Goal: Task Accomplishment & Management: Complete application form

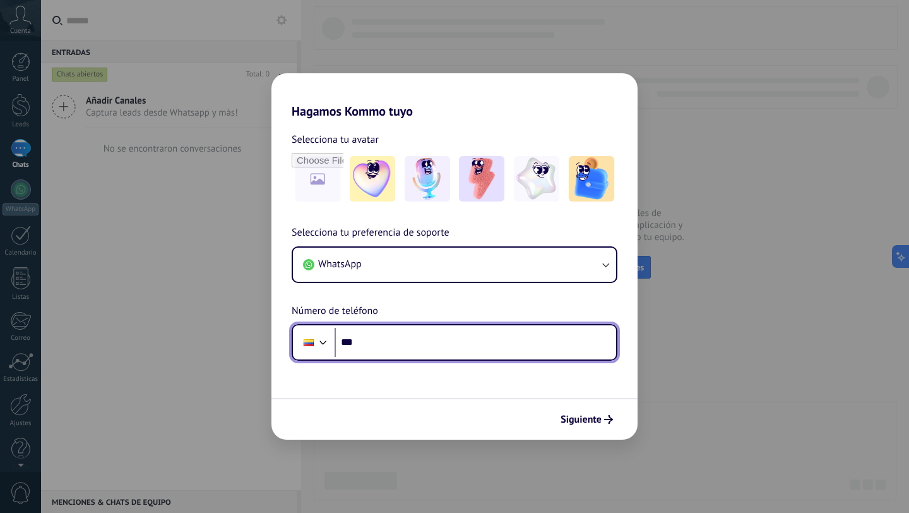
click at [393, 352] on input "***" at bounding box center [476, 342] width 282 height 29
type input "**********"
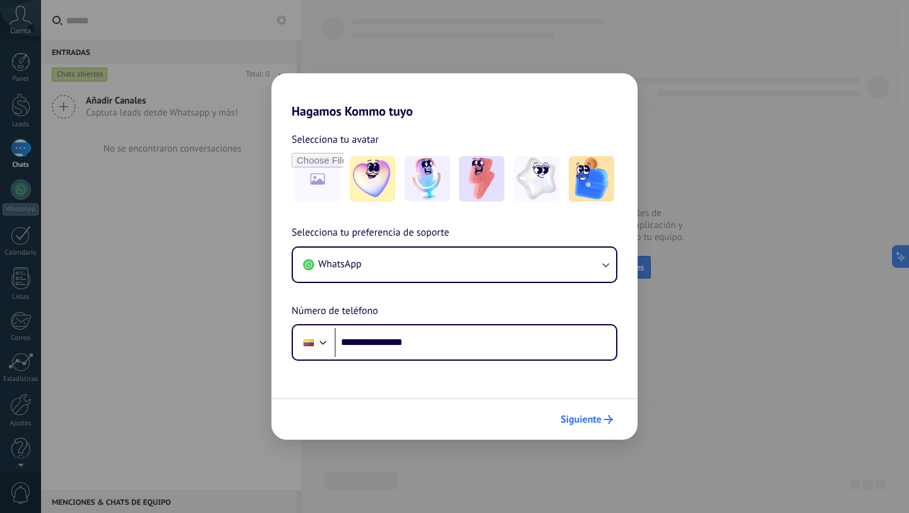
click at [573, 418] on span "Siguiente" at bounding box center [581, 419] width 41 height 9
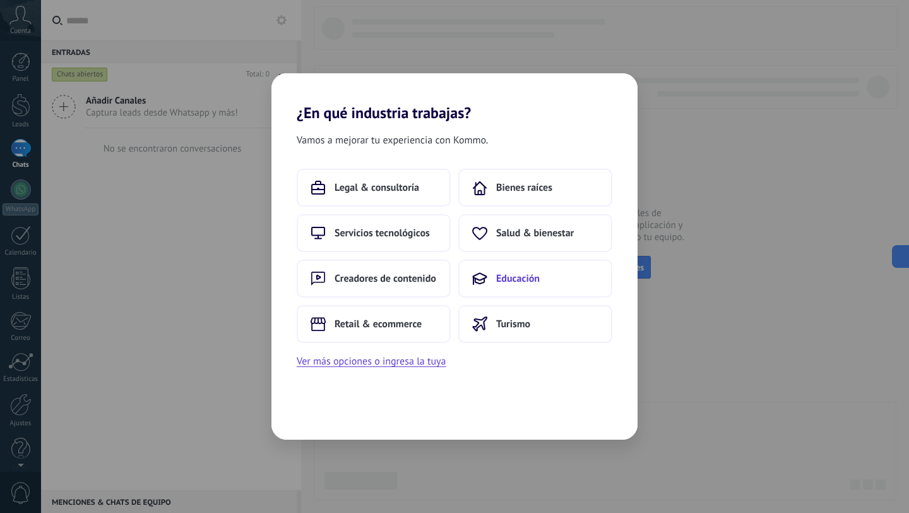
click at [541, 278] on button "Educación" at bounding box center [535, 279] width 154 height 38
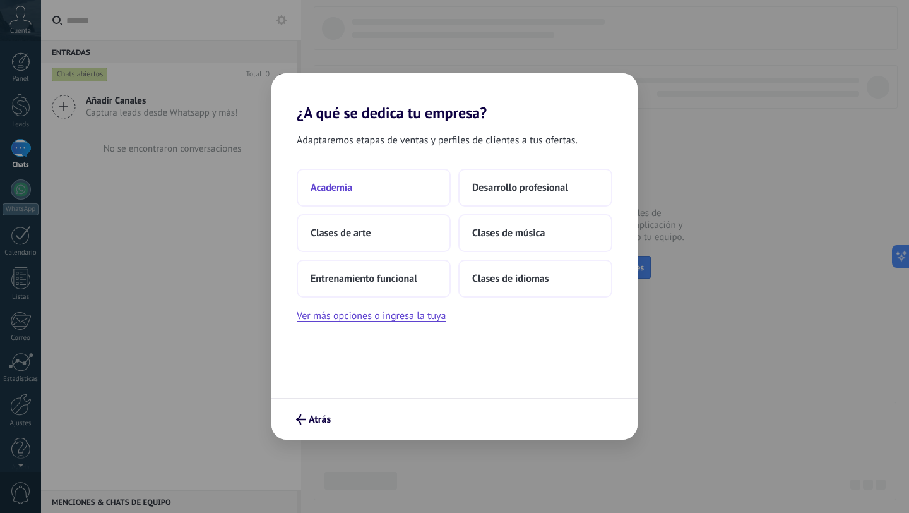
click at [379, 193] on button "Academia" at bounding box center [374, 188] width 154 height 38
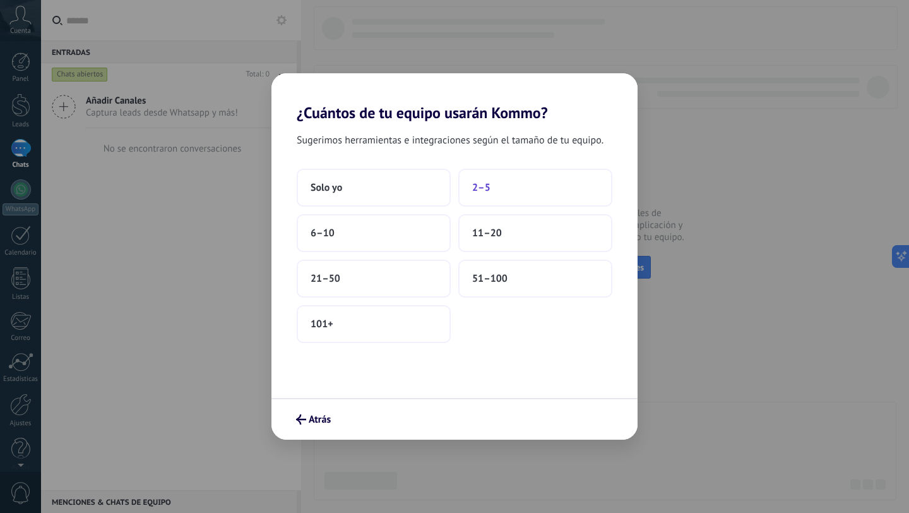
click at [510, 186] on button "2–5" at bounding box center [535, 188] width 154 height 38
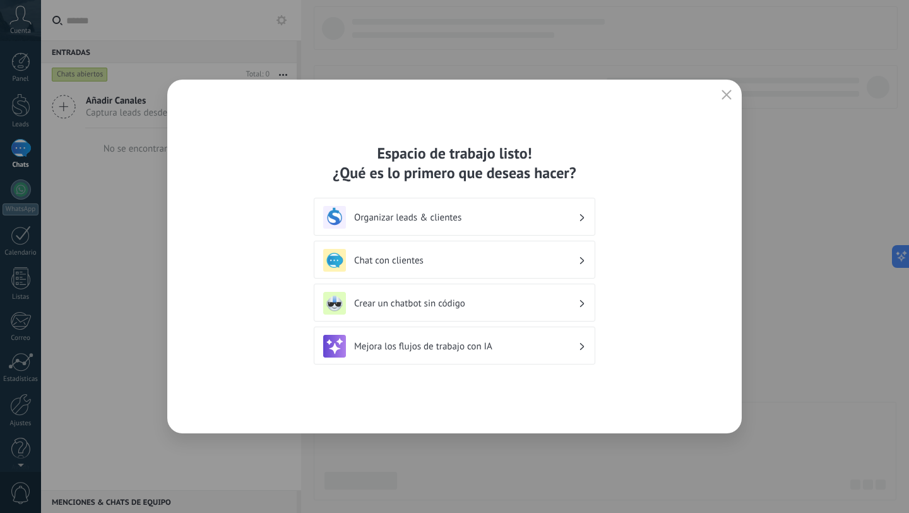
click at [720, 97] on button "button" at bounding box center [727, 96] width 16 height 18
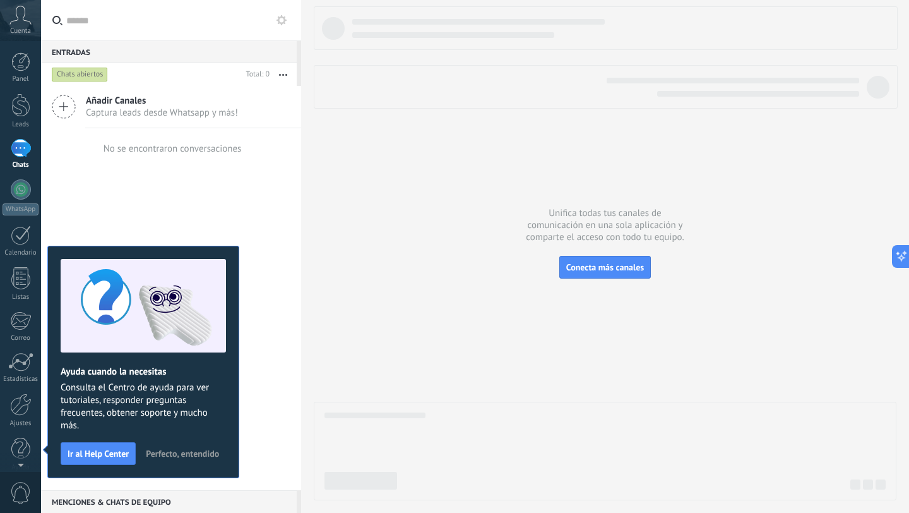
click at [291, 406] on div "Añadir Canales Captura leads desde Whatsapp y más! No se encontraron conversaci…" at bounding box center [171, 288] width 260 height 404
click at [178, 456] on span "Perfecto, entendido" at bounding box center [182, 453] width 73 height 9
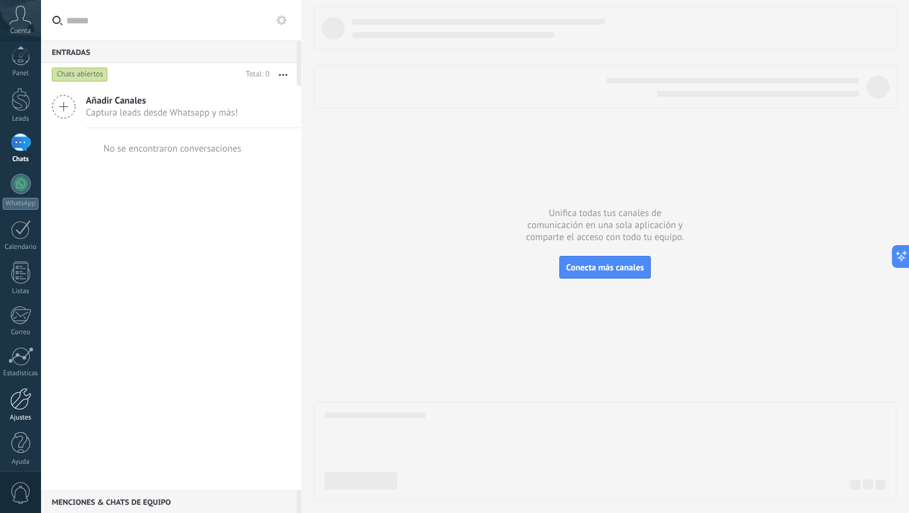
scroll to position [13, 0]
click at [13, 409] on div "Ajustes" at bounding box center [21, 411] width 37 height 8
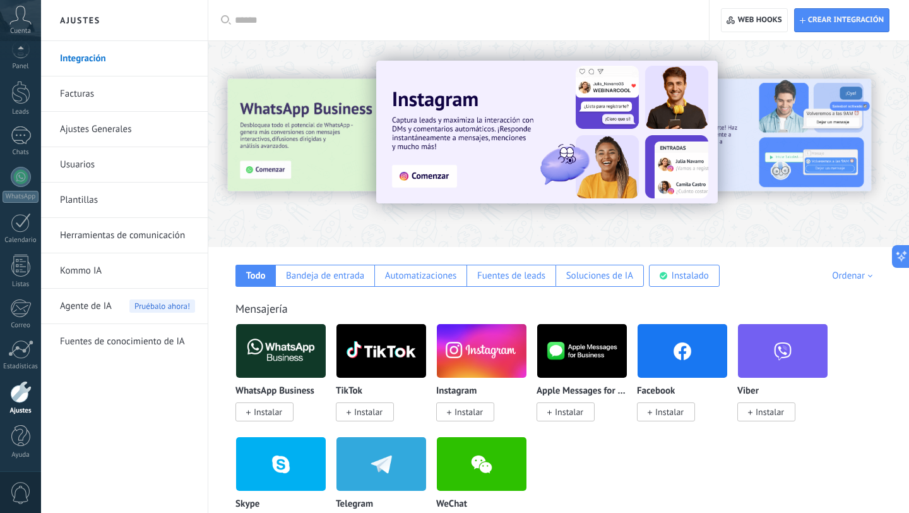
click at [135, 242] on link "Herramientas de comunicación" at bounding box center [127, 235] width 135 height 35
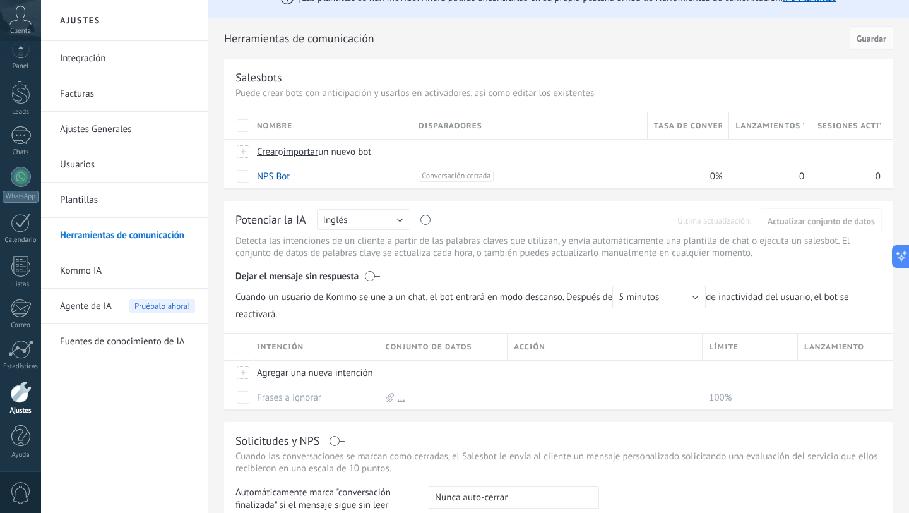
scroll to position [25, 0]
